Goal: Task Accomplishment & Management: Manage account settings

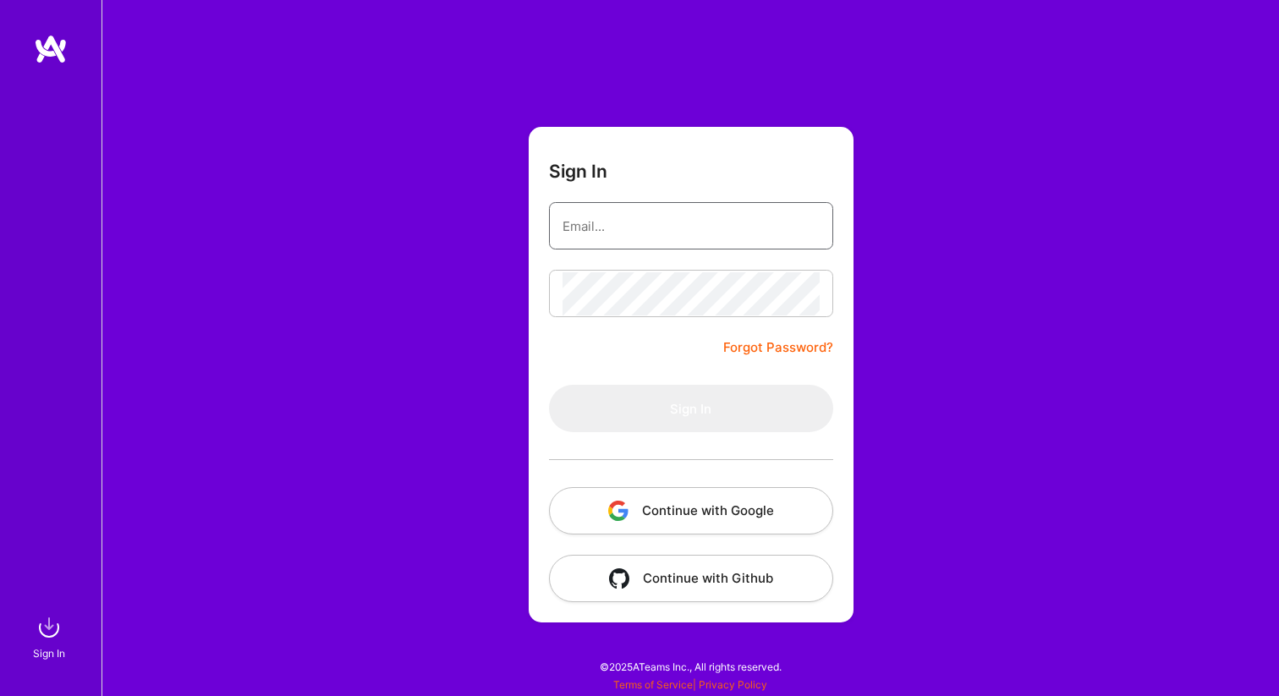
type input "[EMAIL_ADDRESS][DOMAIN_NAME]"
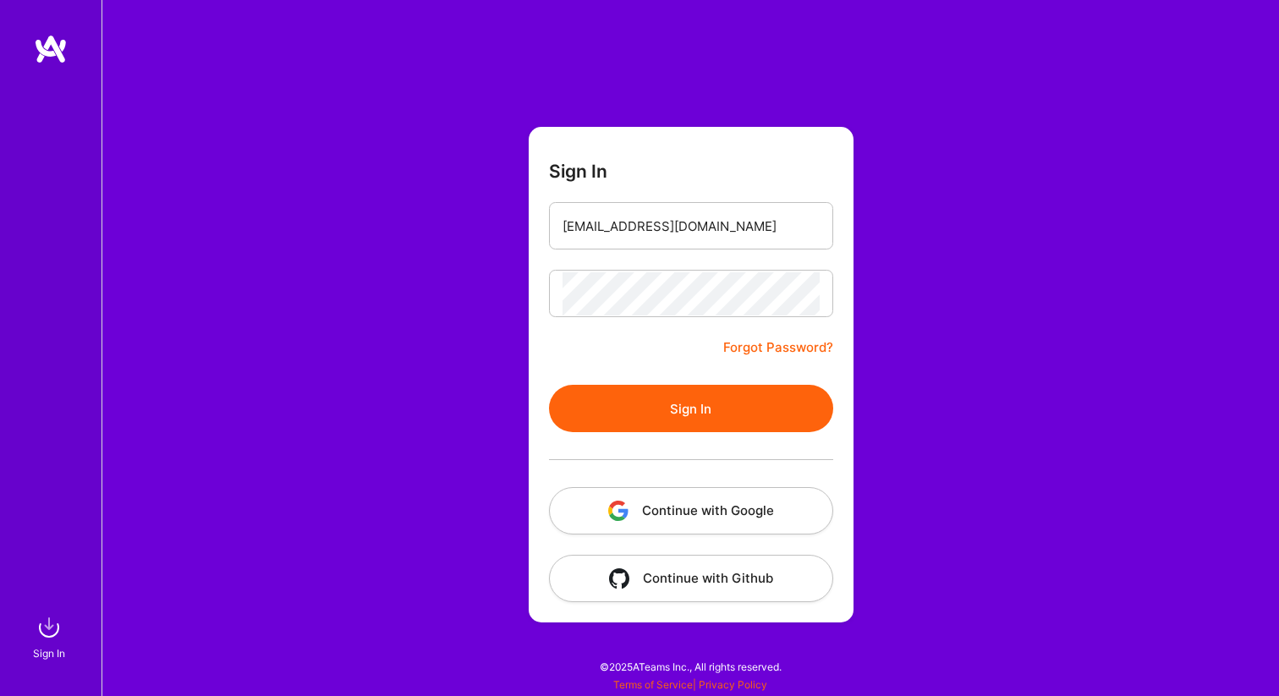
click at [695, 411] on button "Sign In" at bounding box center [691, 408] width 284 height 47
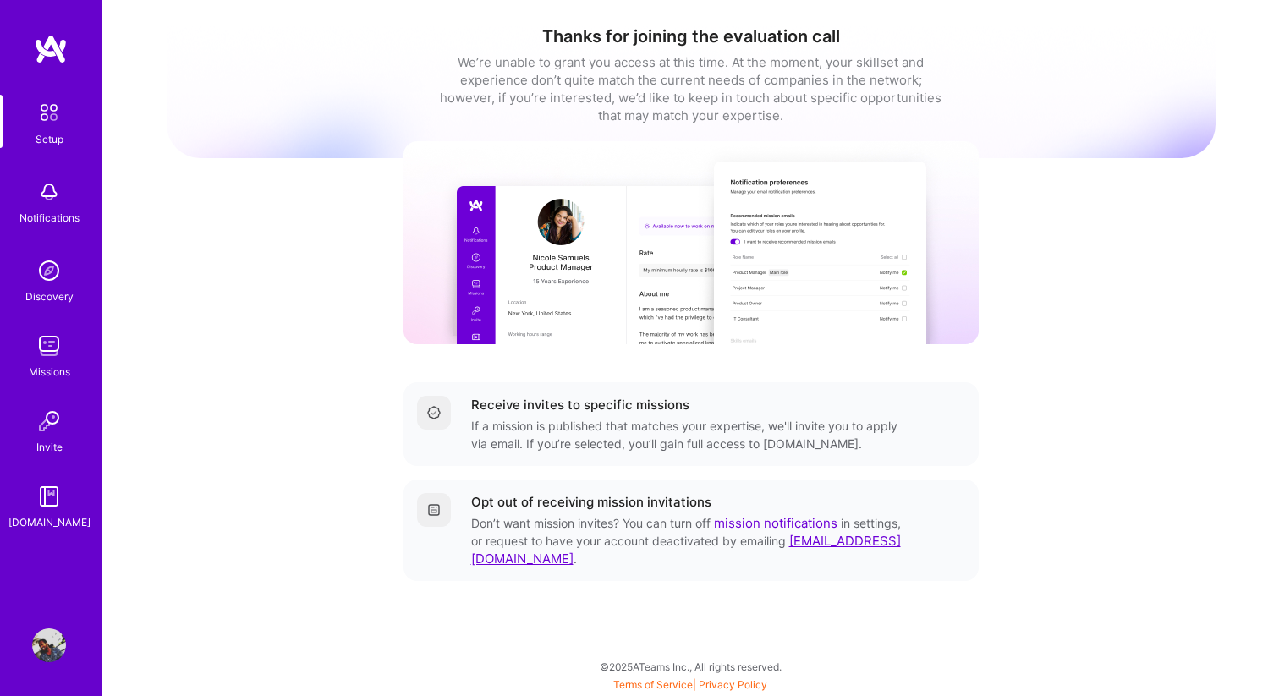
click at [37, 360] on img at bounding box center [49, 346] width 34 height 34
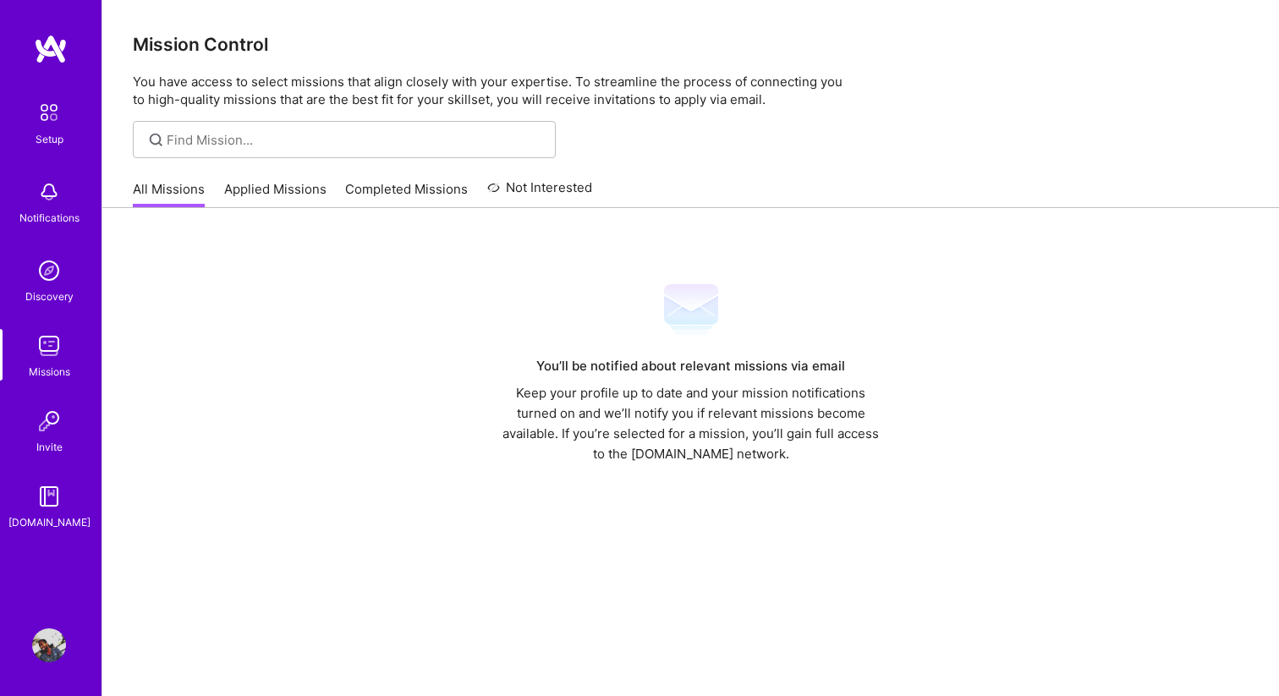
click at [58, 251] on div "Setup Notifications Discovery Missions Invite [DOMAIN_NAME]" at bounding box center [51, 313] width 102 height 437
click at [56, 170] on div "Setup Notifications Discovery Missions Invite [DOMAIN_NAME]" at bounding box center [51, 313] width 102 height 437
click at [55, 137] on div "Setup" at bounding box center [50, 139] width 28 height 18
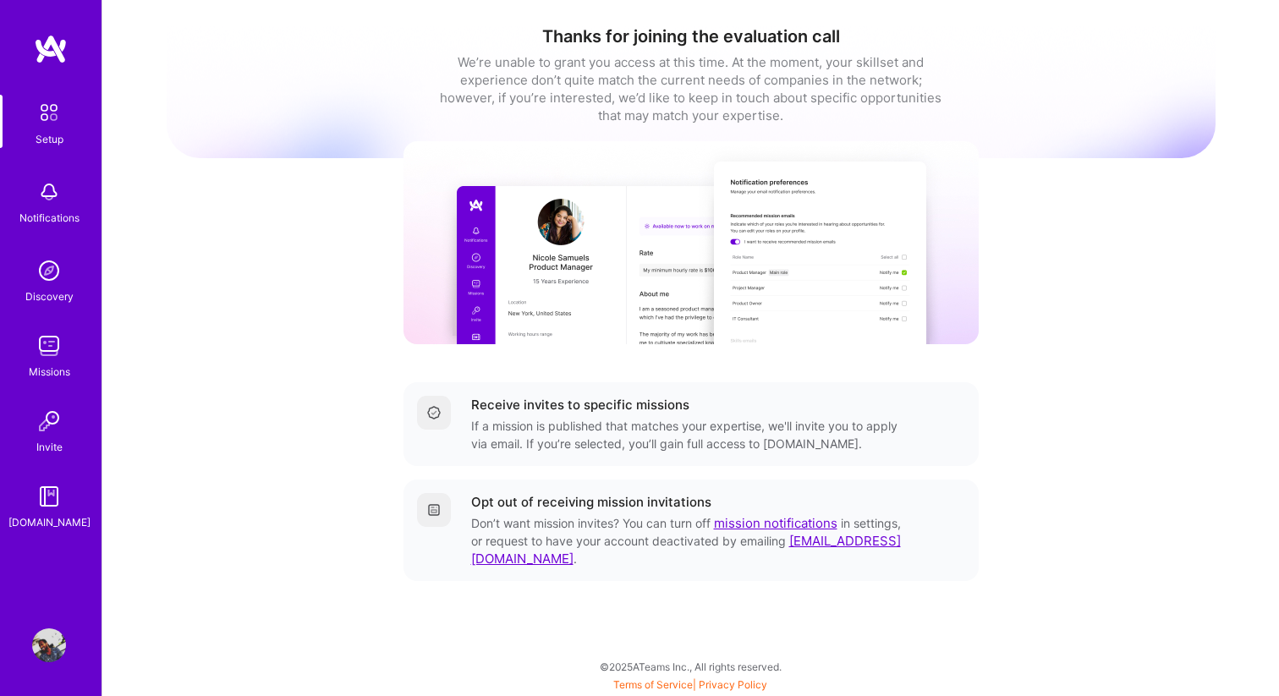
click at [51, 641] on img at bounding box center [49, 646] width 34 height 34
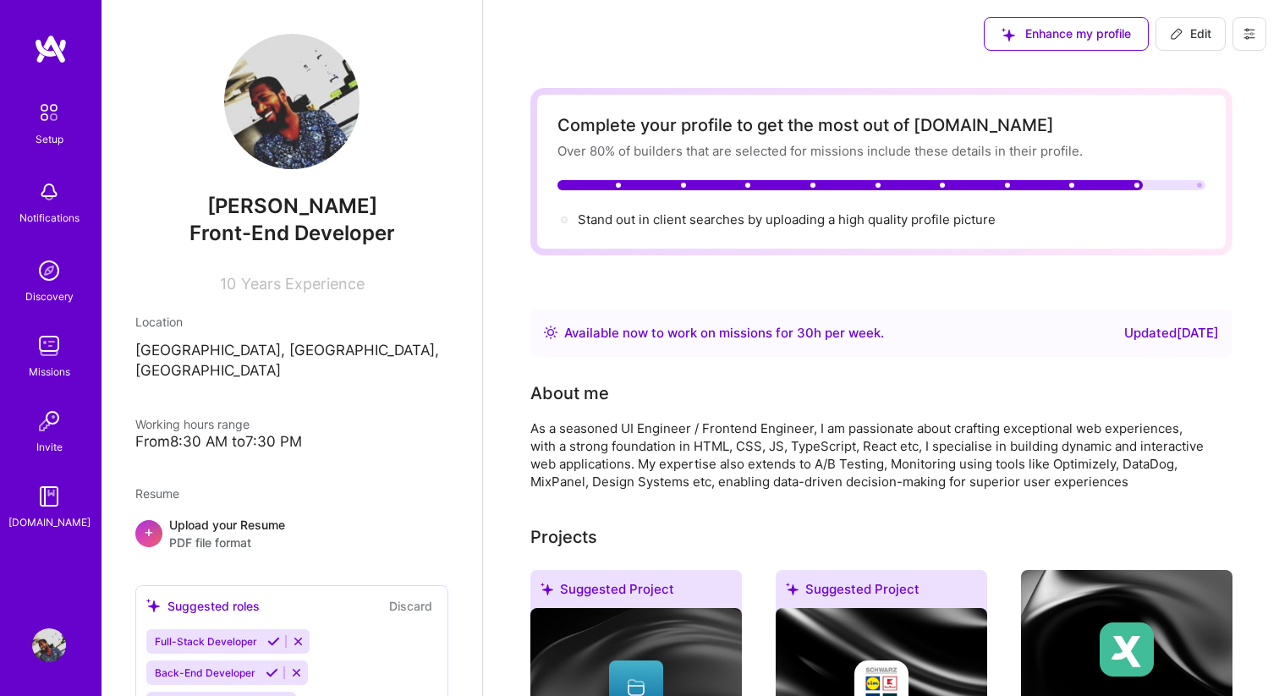
click at [53, 135] on div "Setup" at bounding box center [50, 139] width 28 height 18
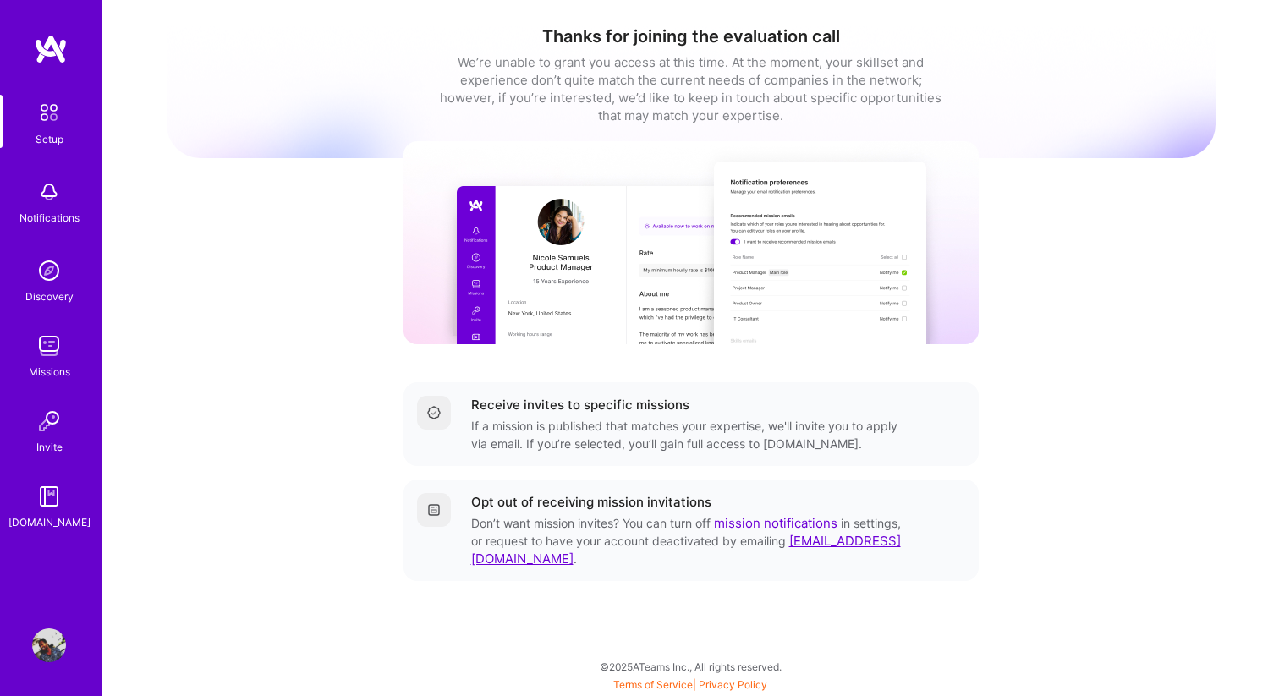
click at [48, 189] on img at bounding box center [49, 192] width 34 height 34
click at [46, 287] on img at bounding box center [49, 271] width 34 height 34
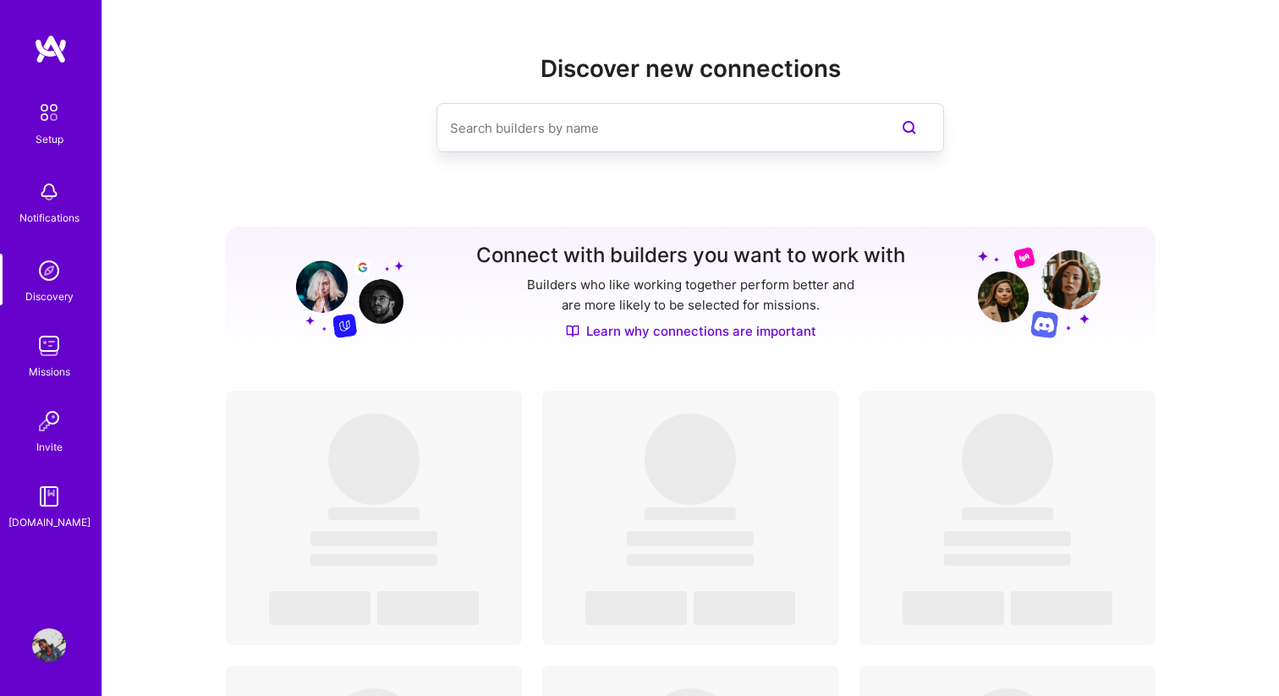
click at [60, 374] on div "Missions" at bounding box center [49, 372] width 41 height 18
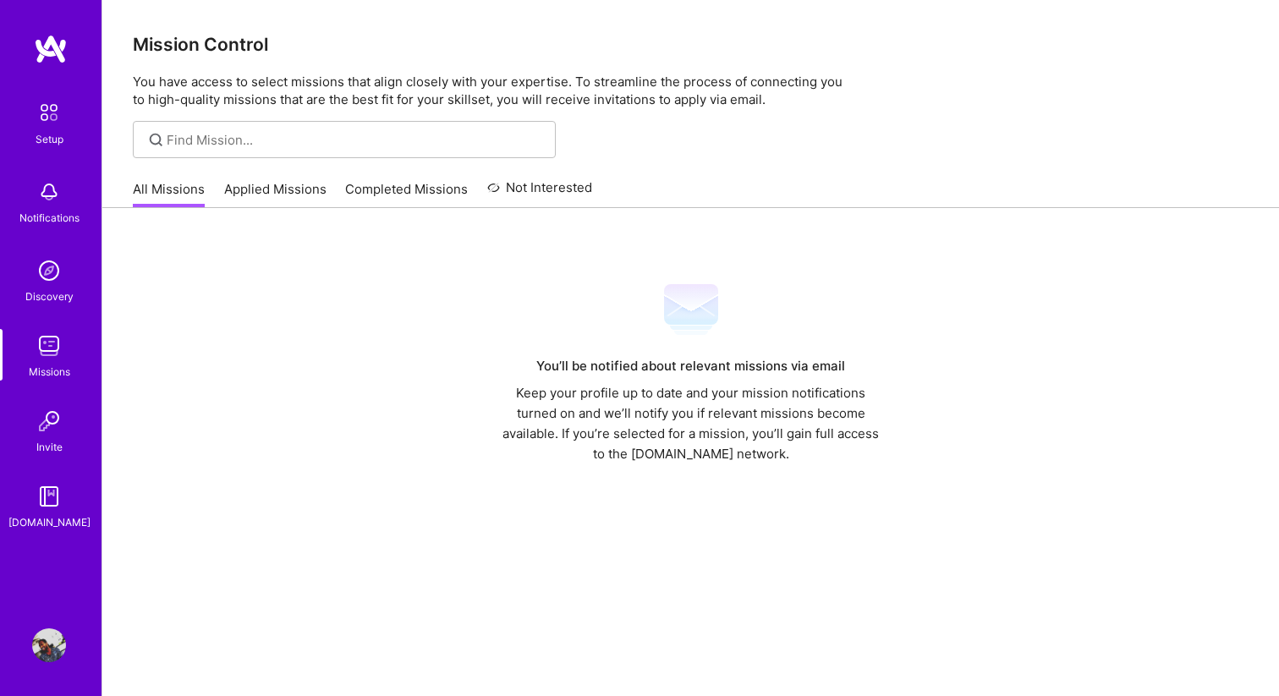
click at [50, 430] on img at bounding box center [49, 421] width 34 height 34
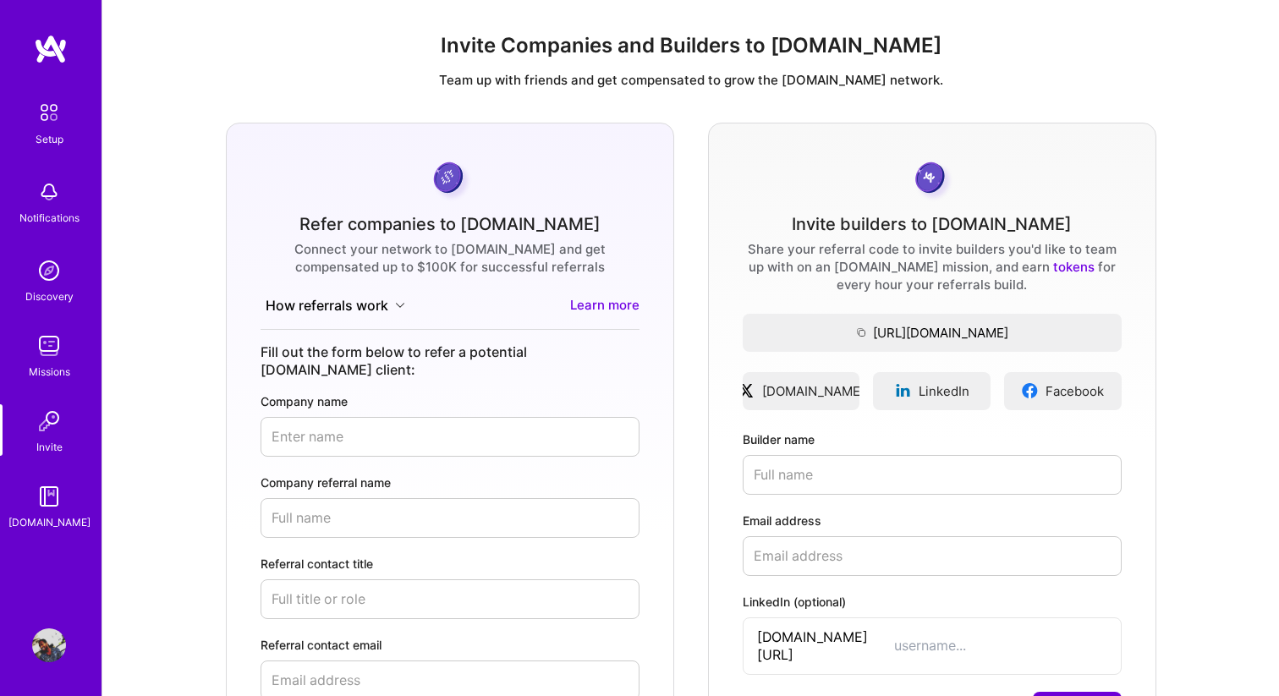
click at [55, 510] on img at bounding box center [49, 497] width 34 height 34
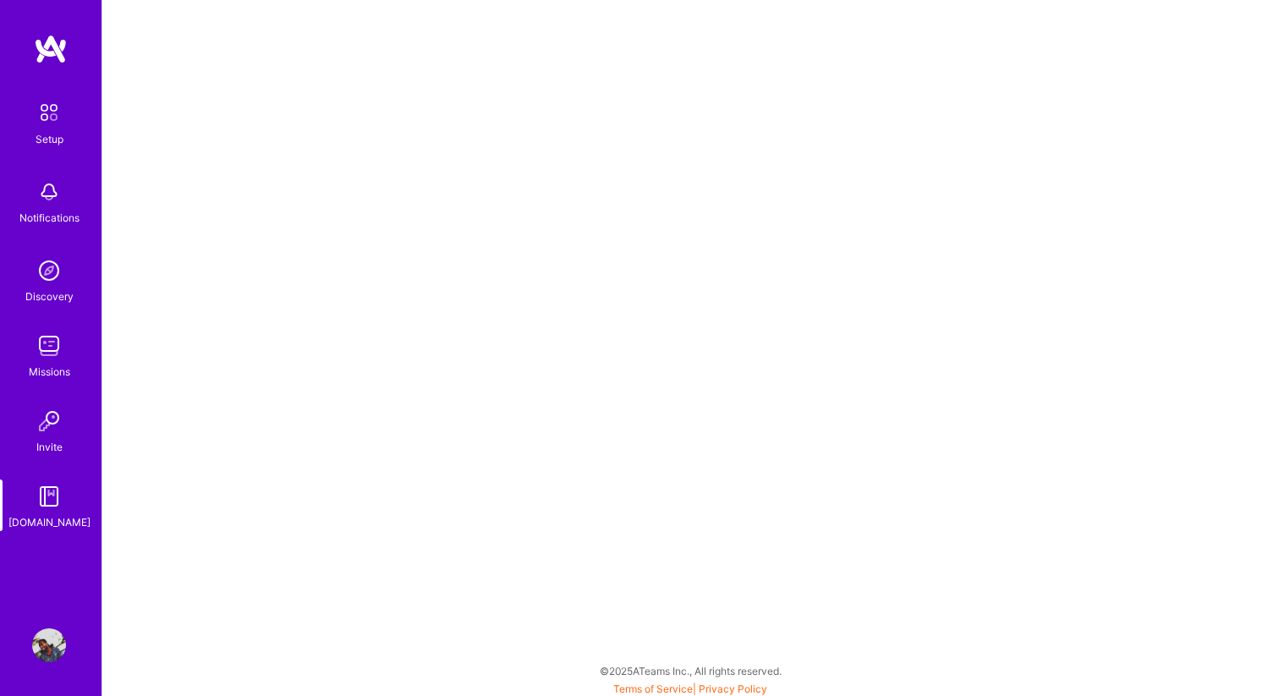
click at [45, 624] on div "Setup Notifications Discovery Missions Invite [DOMAIN_NAME] Profile" at bounding box center [51, 348] width 102 height 696
click at [69, 124] on link "Setup" at bounding box center [49, 121] width 105 height 53
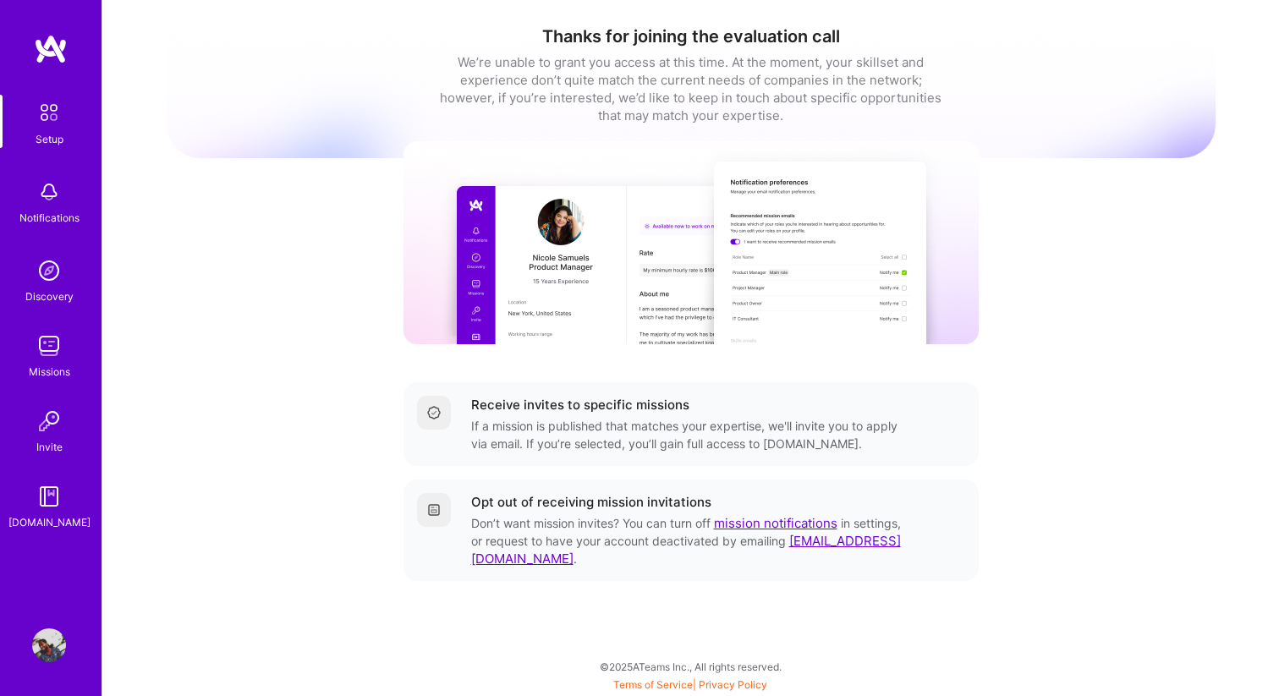
click at [734, 525] on link "mission notifications" at bounding box center [776, 523] width 124 height 16
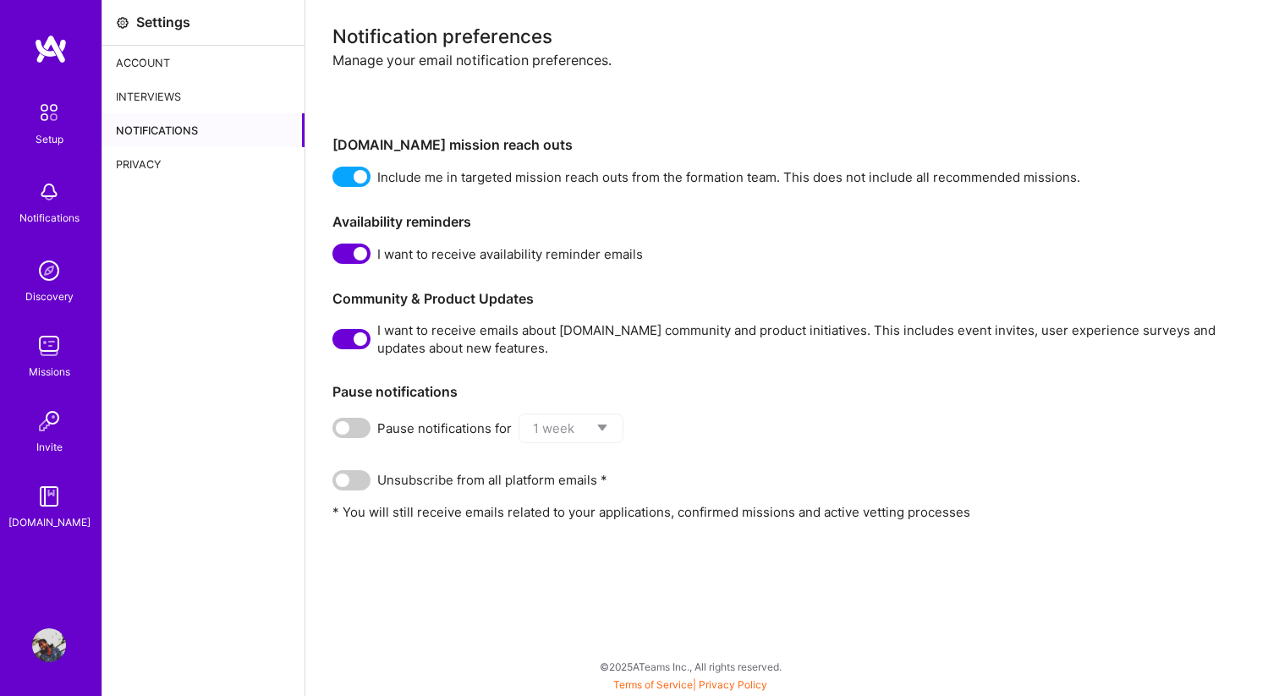
click at [134, 47] on div "Account" at bounding box center [203, 63] width 202 height 34
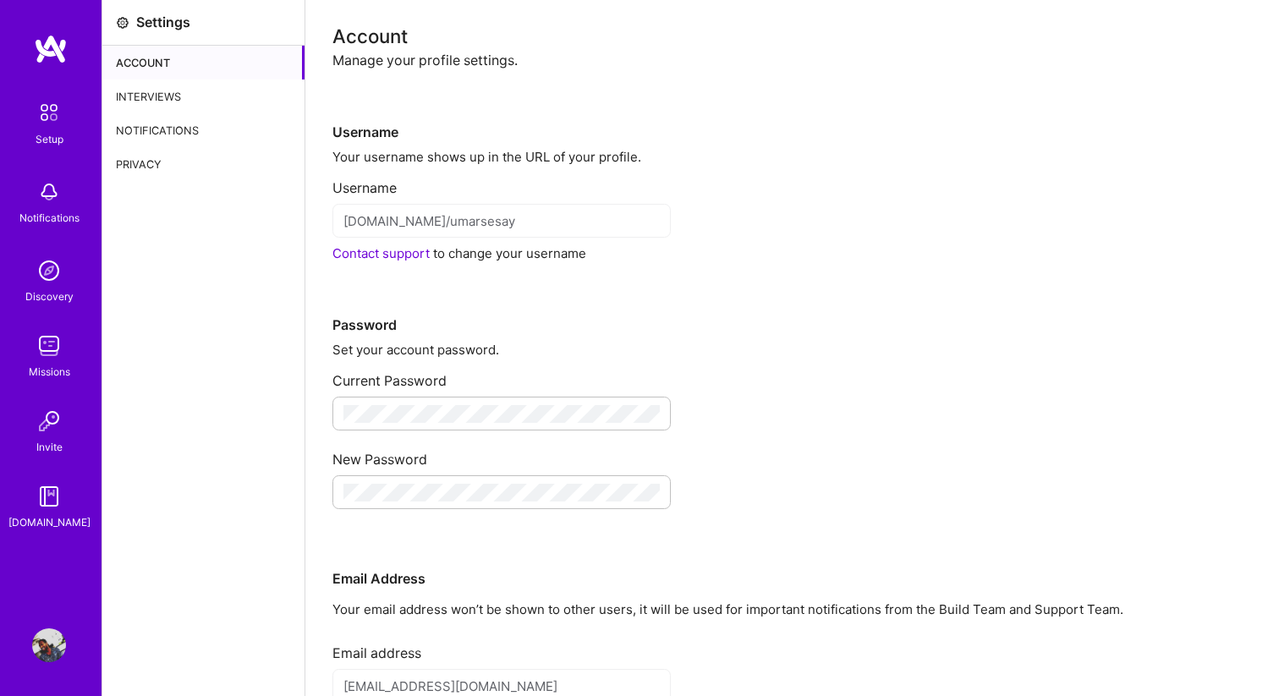
click at [139, 91] on div "Interviews" at bounding box center [203, 97] width 202 height 34
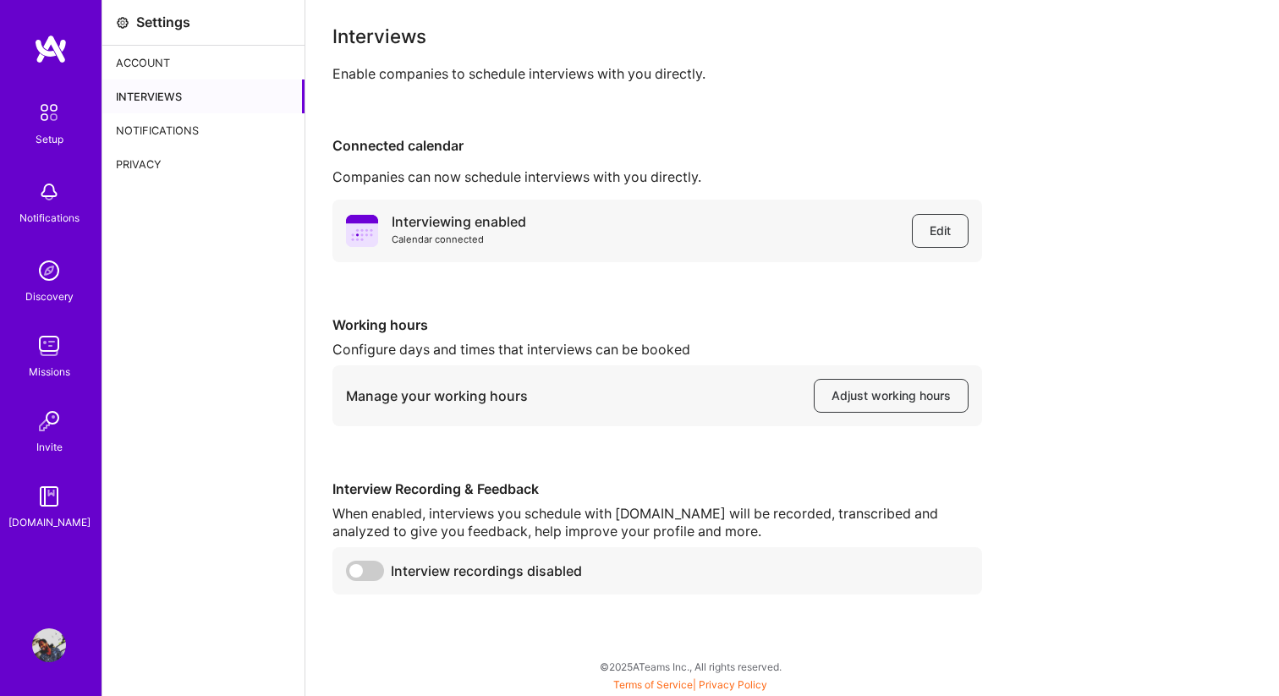
click at [159, 135] on div "Notifications" at bounding box center [203, 130] width 202 height 34
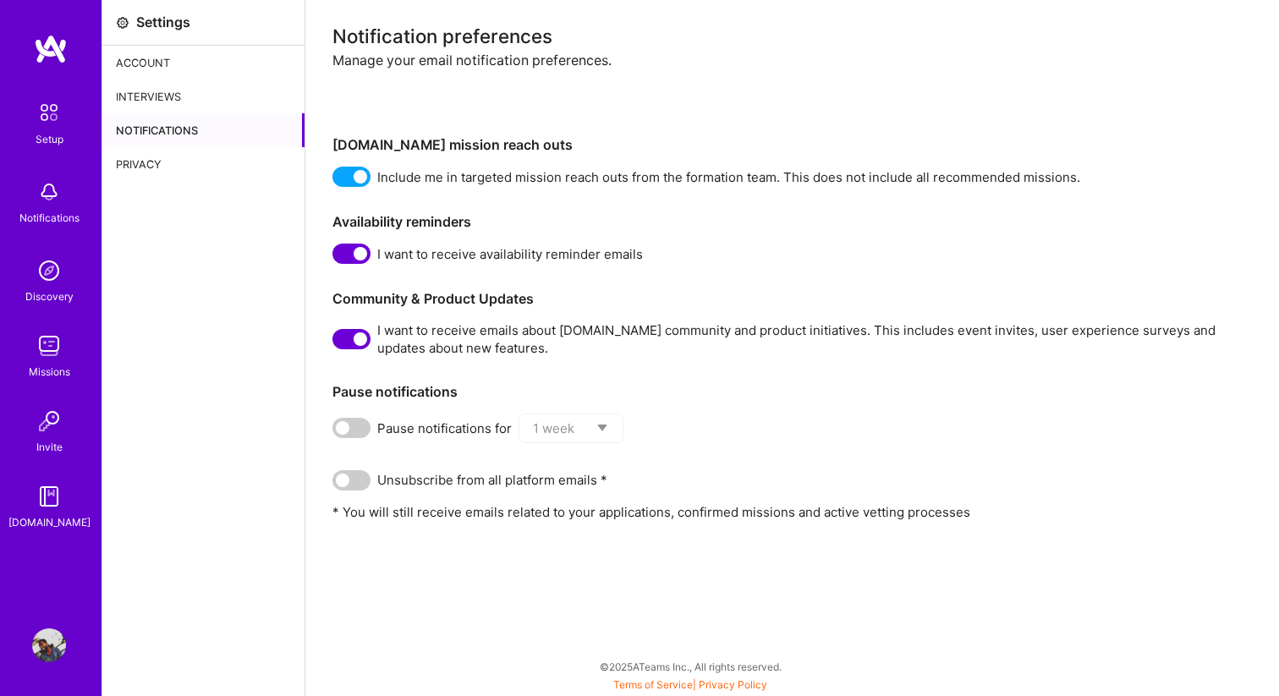
click at [156, 171] on div "Privacy" at bounding box center [203, 164] width 202 height 34
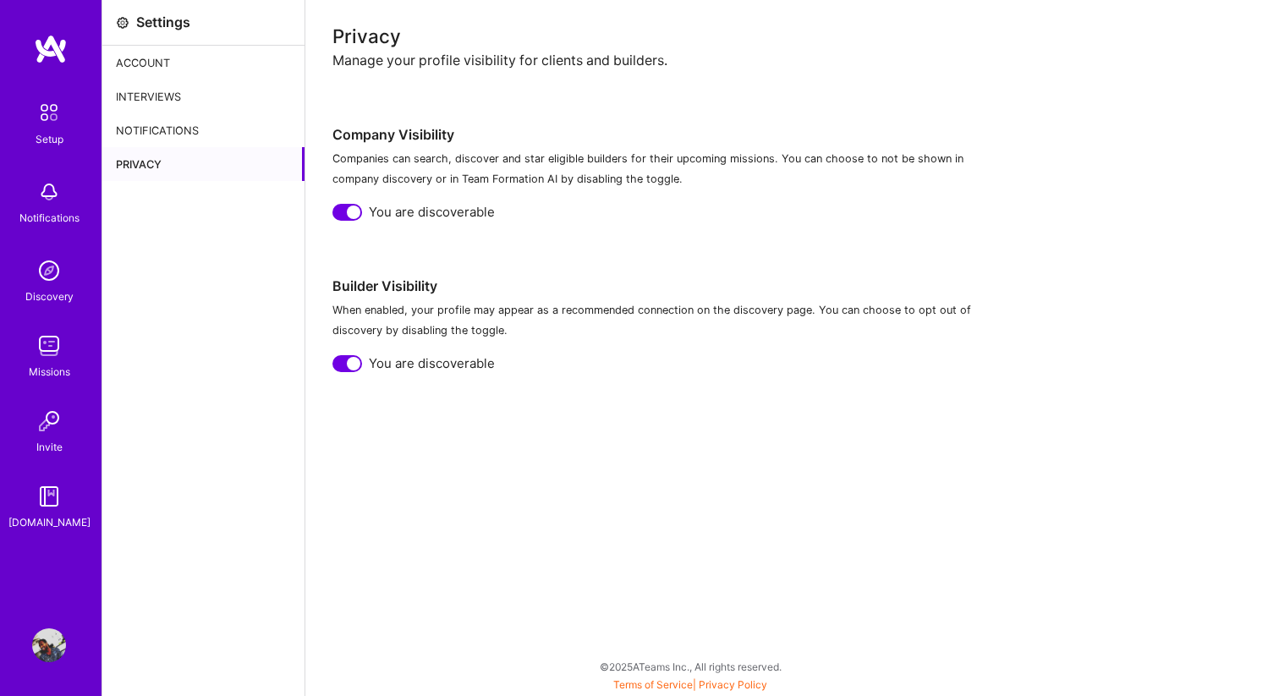
click at [51, 647] on img at bounding box center [49, 646] width 34 height 34
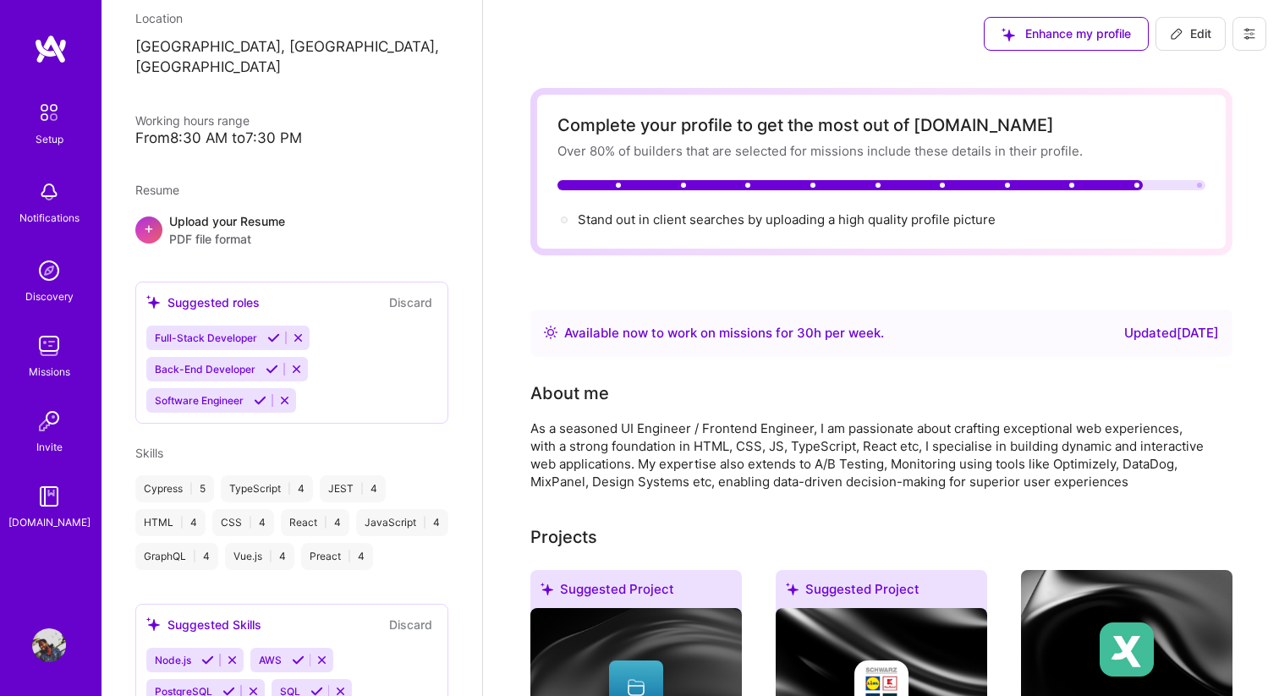
scroll to position [705, 0]
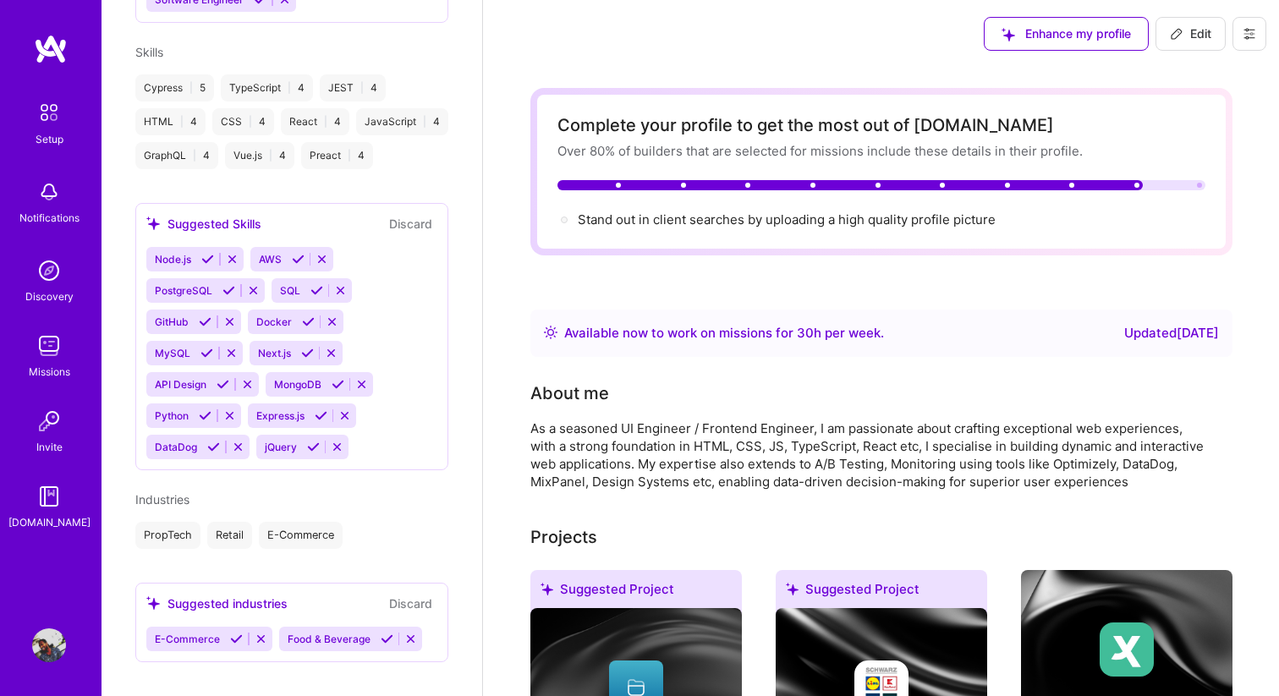
click at [1246, 27] on icon at bounding box center [1250, 34] width 14 height 14
click at [1168, 74] on button "Settings" at bounding box center [1203, 72] width 127 height 43
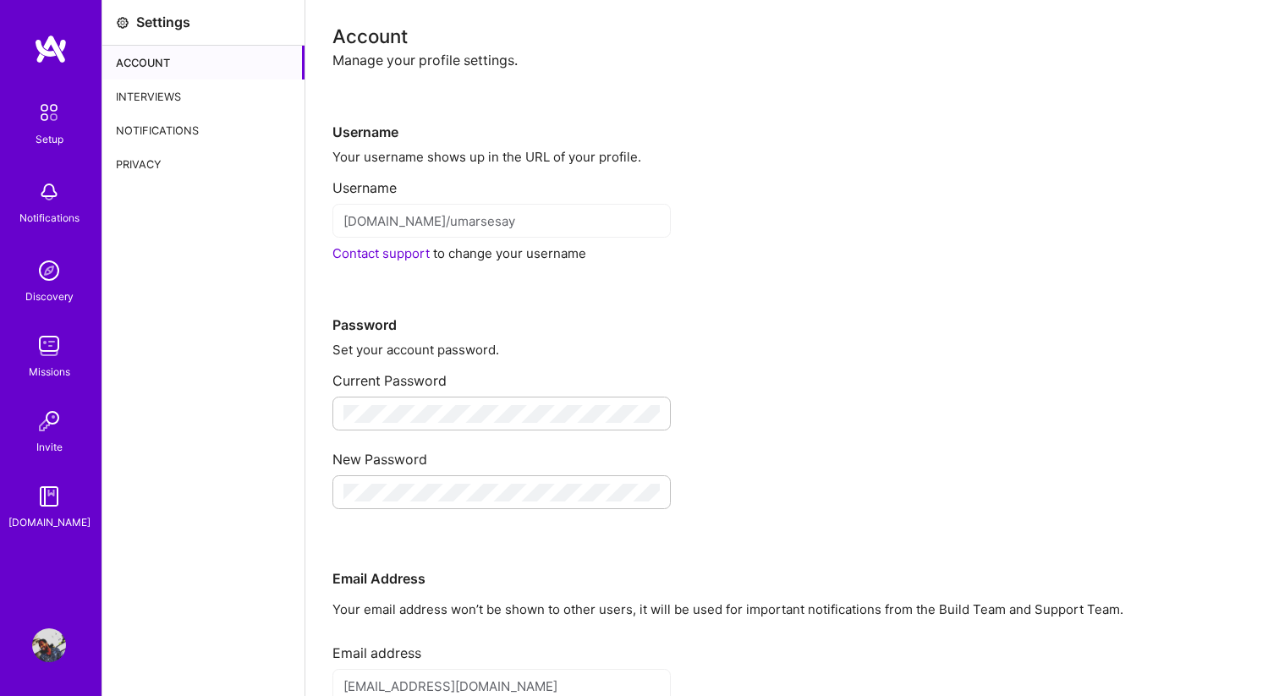
click at [48, 644] on img at bounding box center [49, 646] width 34 height 34
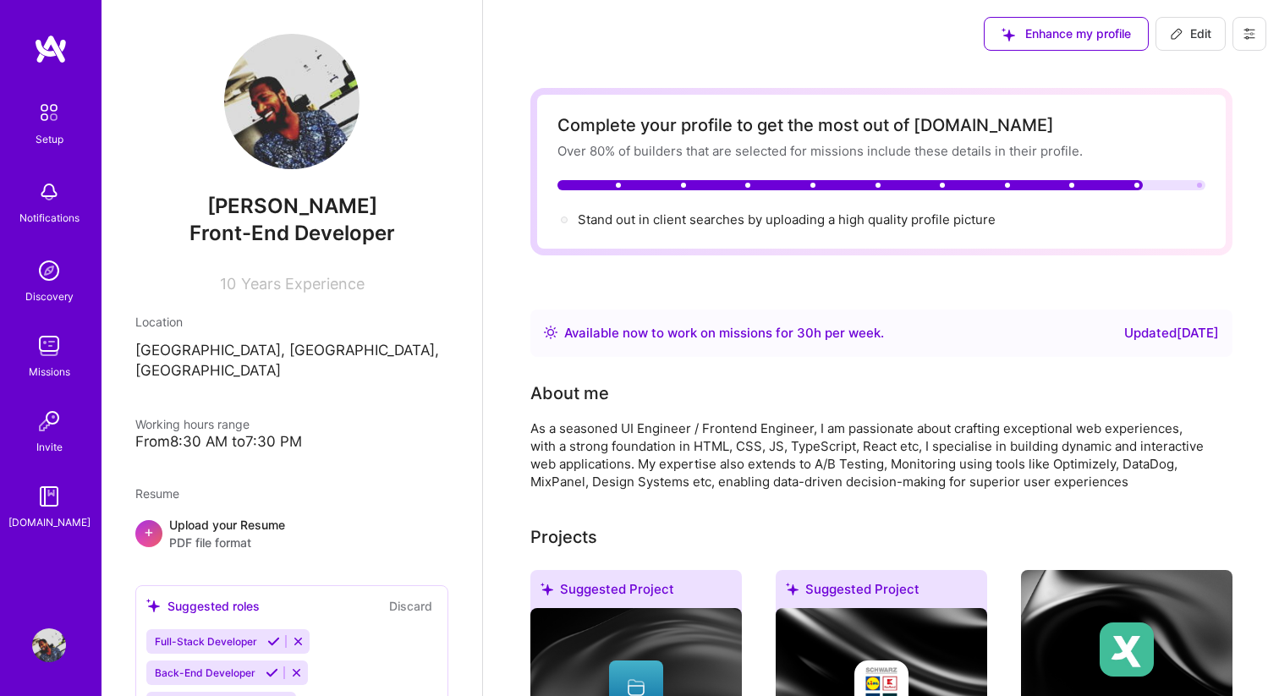
click at [1253, 35] on icon at bounding box center [1250, 34] width 14 height 14
click at [1176, 168] on button "Log Out" at bounding box center [1203, 158] width 127 height 43
